Goal: Task Accomplishment & Management: Manage account settings

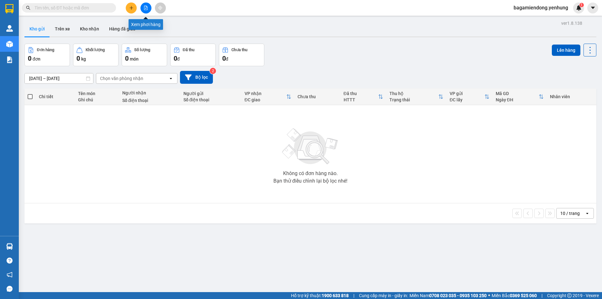
click at [143, 8] on button at bounding box center [146, 8] width 11 height 11
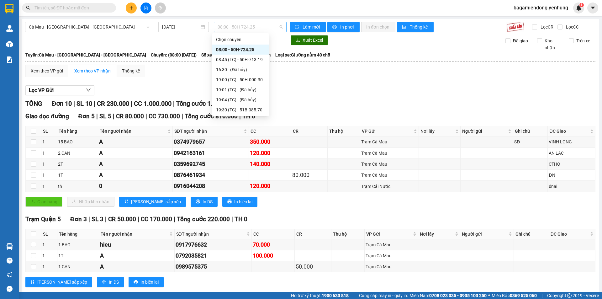
click at [282, 26] on div "08:00 - 50H-724.25" at bounding box center [250, 27] width 73 height 10
click at [263, 78] on div "19:00 (TC) - 50H-000.30" at bounding box center [240, 80] width 56 height 10
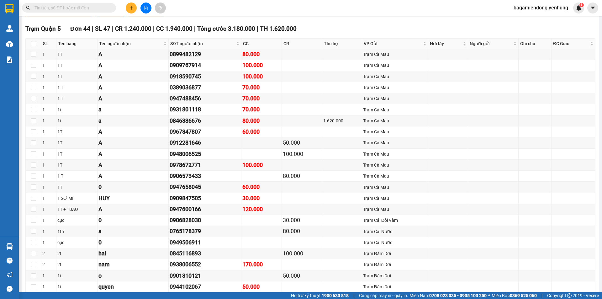
scroll to position [831, 0]
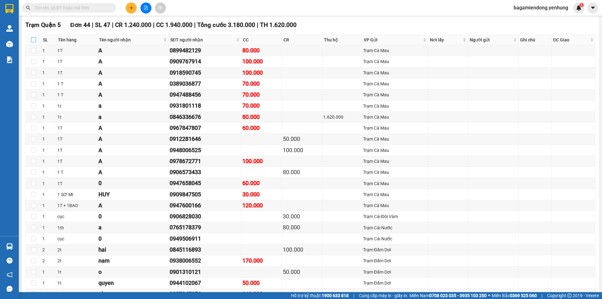
click at [31, 42] on label at bounding box center [33, 39] width 5 height 7
click at [31, 42] on input "checkbox" at bounding box center [33, 39] width 5 height 5
checkbox input "true"
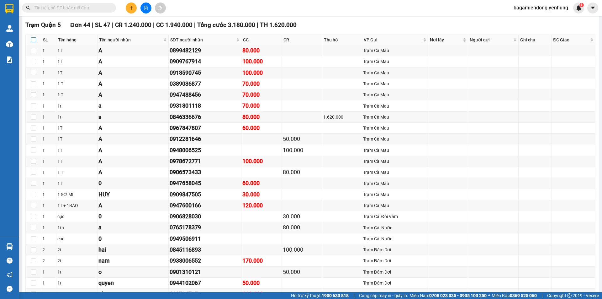
checkbox input "true"
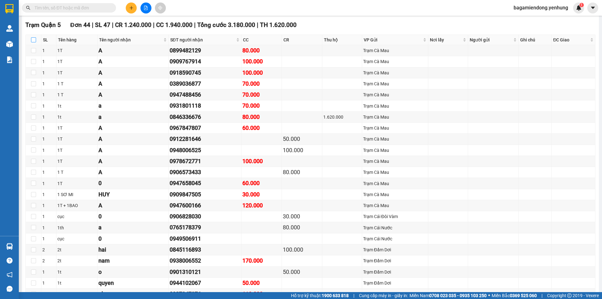
checkbox input "true"
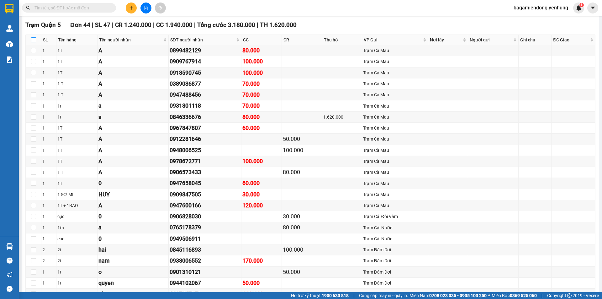
checkbox input "true"
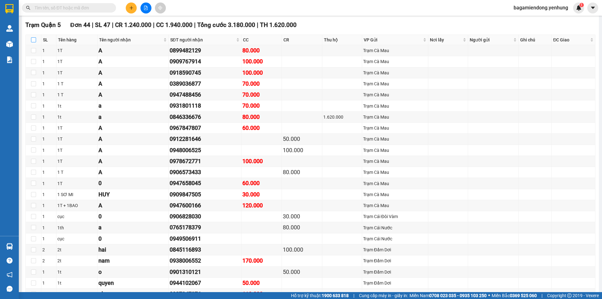
checkbox input "true"
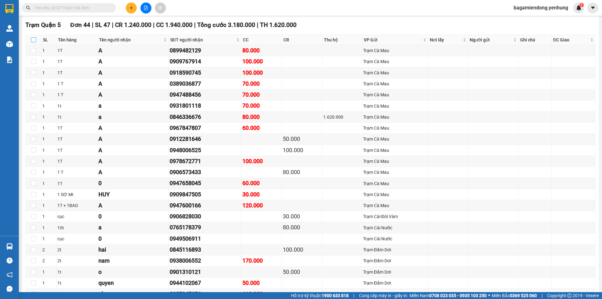
checkbox input "true"
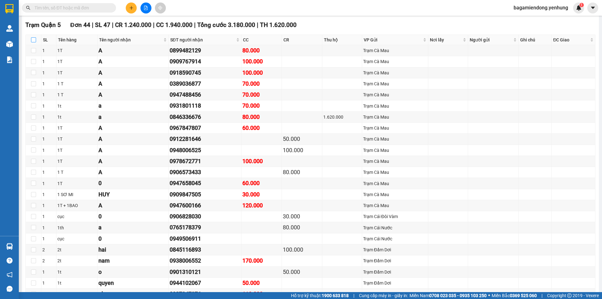
checkbox input "true"
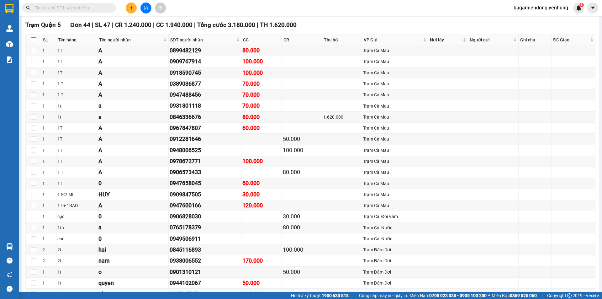
checkbox input "true"
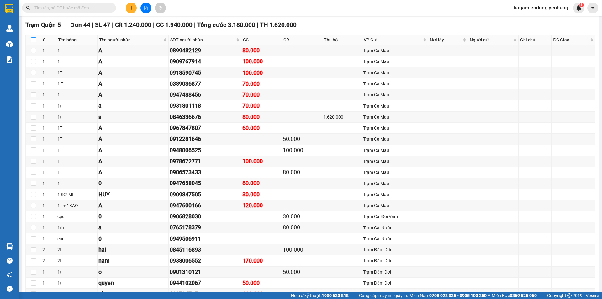
checkbox input "true"
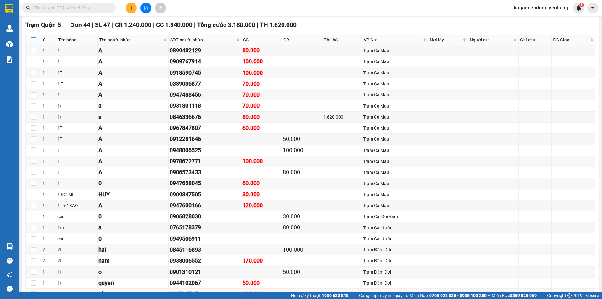
checkbox input "true"
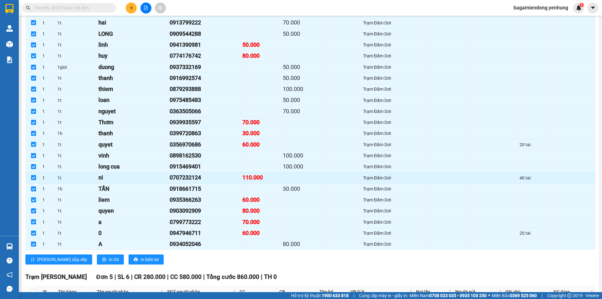
scroll to position [1145, 0]
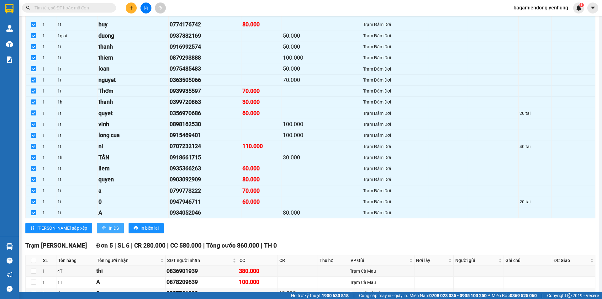
click at [109, 228] on span "In DS" at bounding box center [114, 228] width 10 height 7
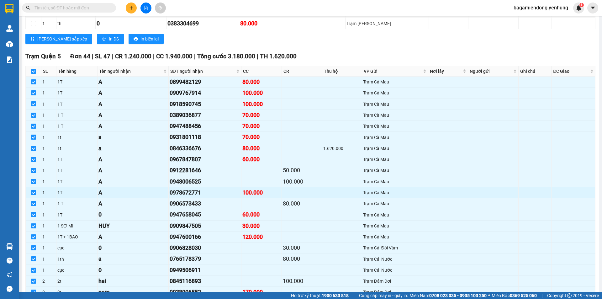
scroll to position [737, 0]
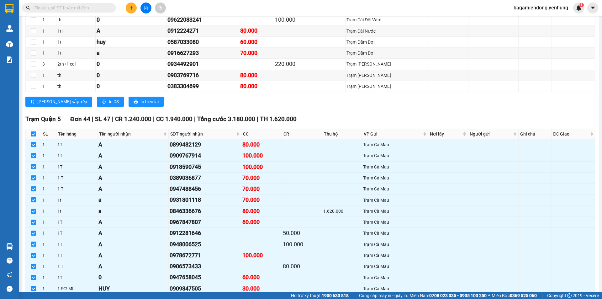
click at [32, 133] on input "checkbox" at bounding box center [33, 133] width 5 height 5
checkbox input "false"
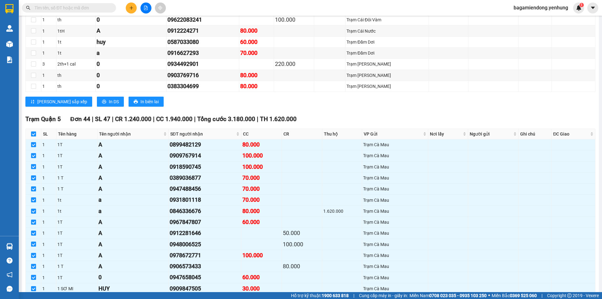
checkbox input "false"
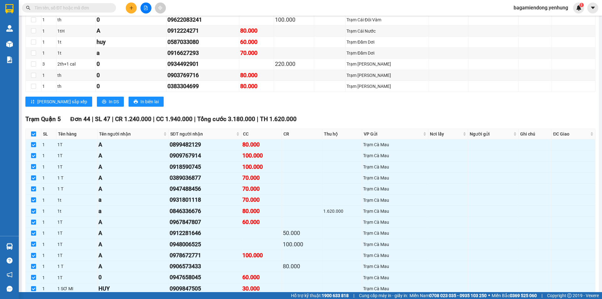
checkbox input "false"
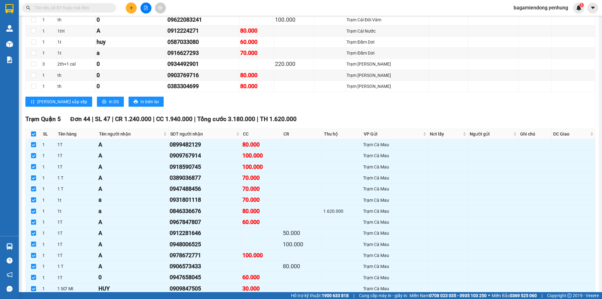
checkbox input "false"
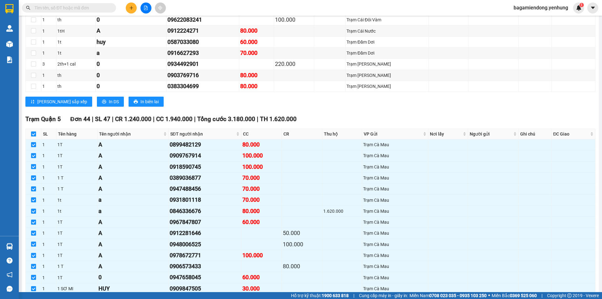
checkbox input "false"
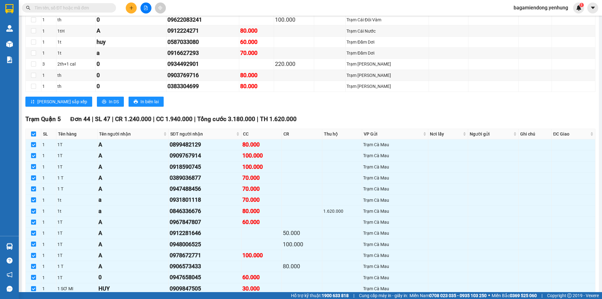
checkbox input "false"
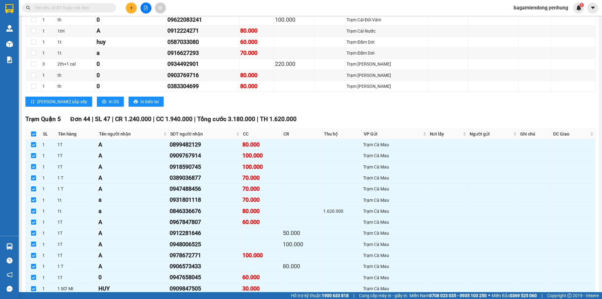
checkbox input "false"
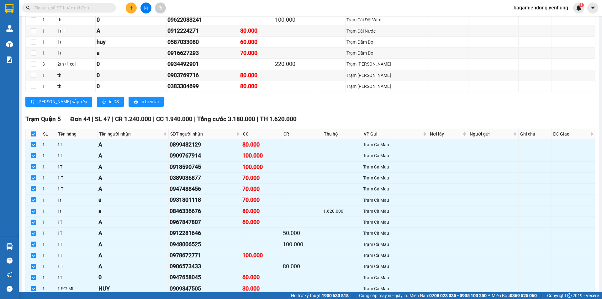
checkbox input "false"
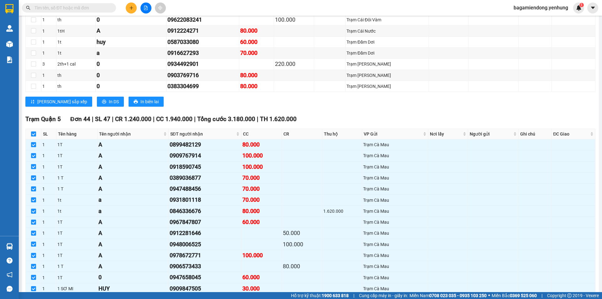
checkbox input "false"
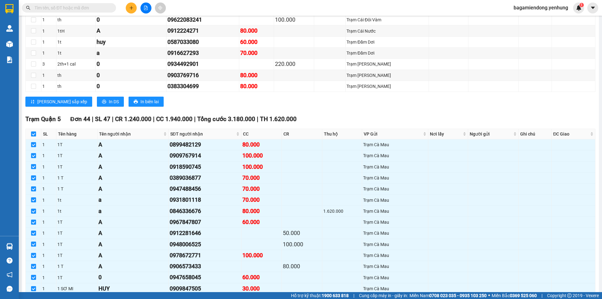
checkbox input "false"
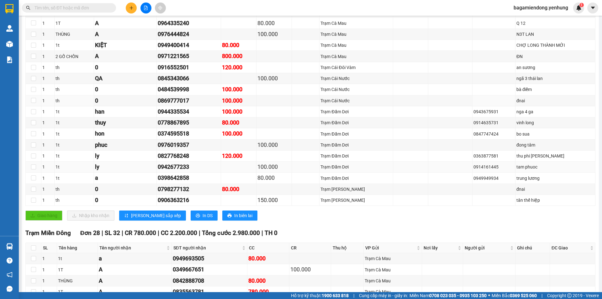
scroll to position [99, 0]
